Goal: Task Accomplishment & Management: Manage account settings

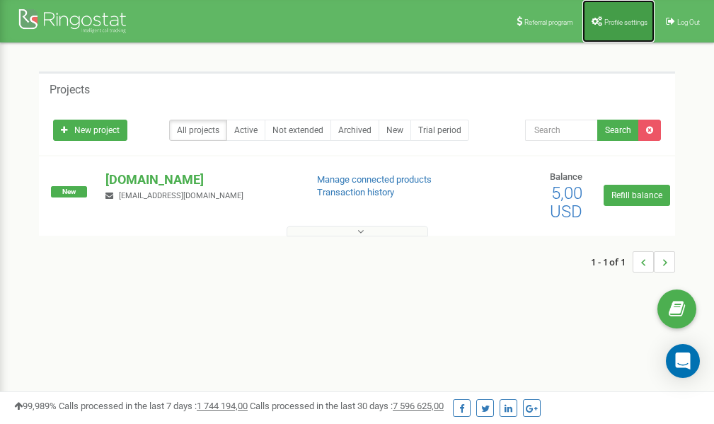
click at [640, 25] on span "Profile settings" at bounding box center [625, 22] width 43 height 8
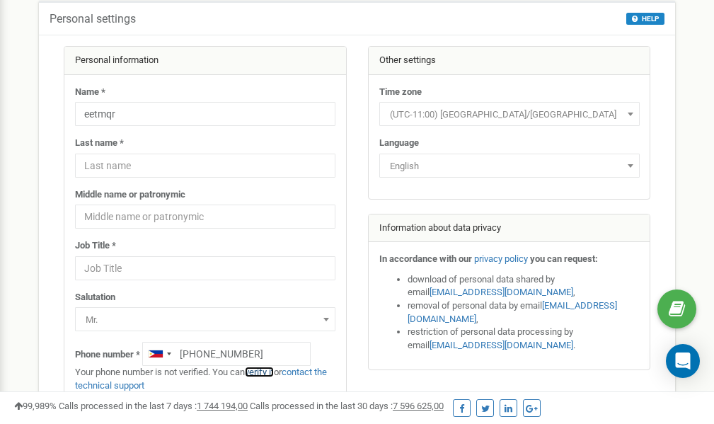
click at [268, 373] on link "verify it" at bounding box center [259, 371] width 29 height 11
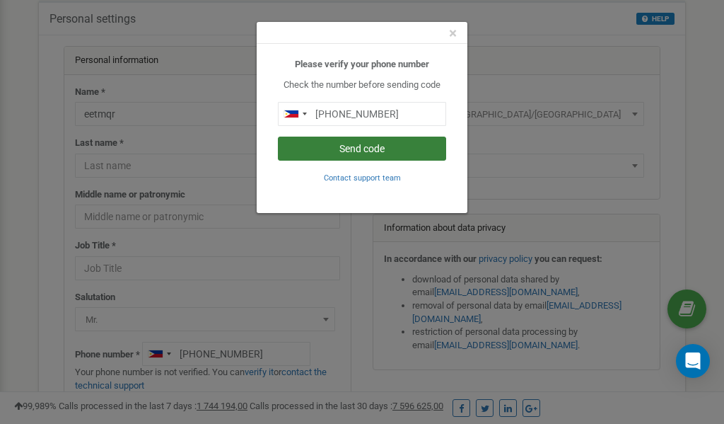
click at [352, 149] on button "Send code" at bounding box center [362, 149] width 168 height 24
